Goal: Register for event/course

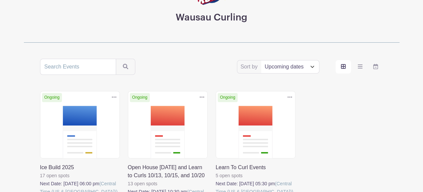
scroll to position [101, 0]
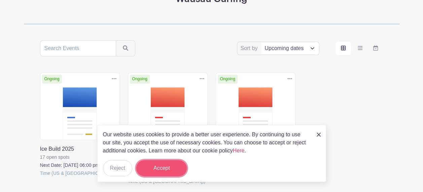
click at [169, 166] on button "Accept" at bounding box center [161, 168] width 50 height 16
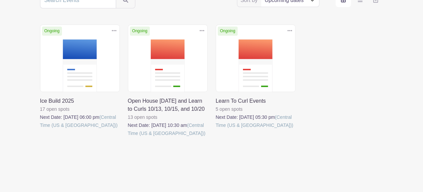
scroll to position [154, 0]
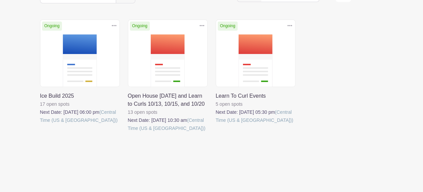
click at [128, 133] on link at bounding box center [128, 133] width 0 height 0
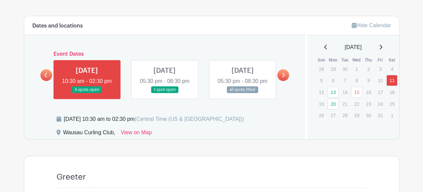
scroll to position [370, 0]
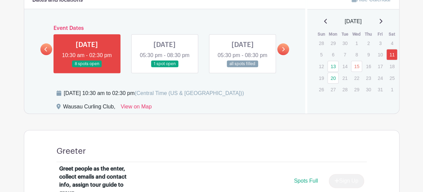
click at [165, 68] on link at bounding box center [165, 68] width 0 height 0
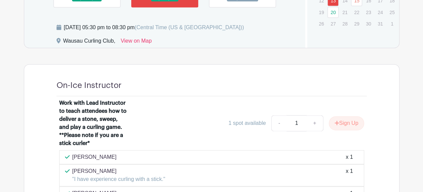
scroll to position [336, 0]
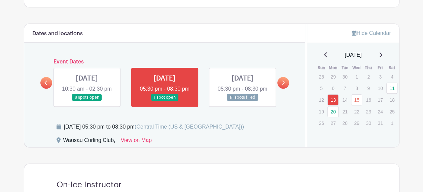
click at [87, 101] on link at bounding box center [87, 101] width 0 height 0
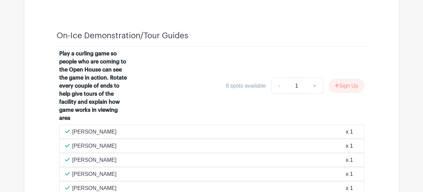
scroll to position [597, 0]
